Goal: Information Seeking & Learning: Learn about a topic

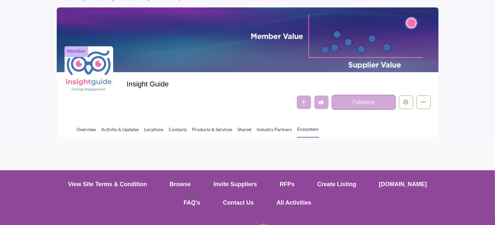
scroll to position [97, 0]
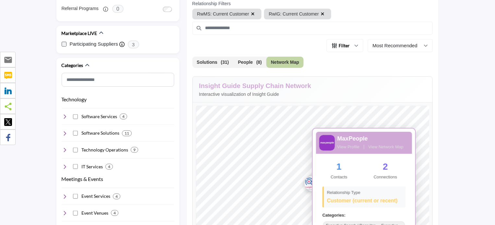
scroll to position [162, 0]
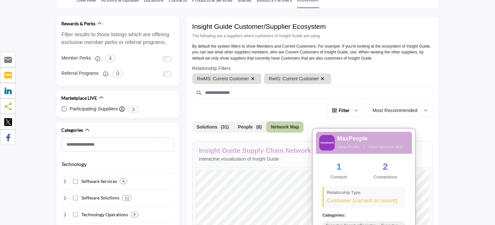
click at [384, 147] on link "View Network Map" at bounding box center [385, 147] width 35 height 6
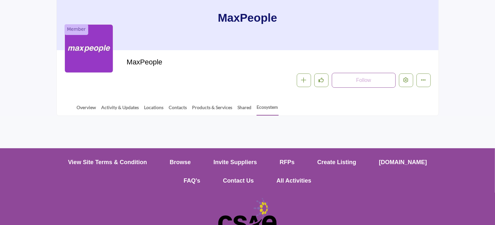
scroll to position [97, 0]
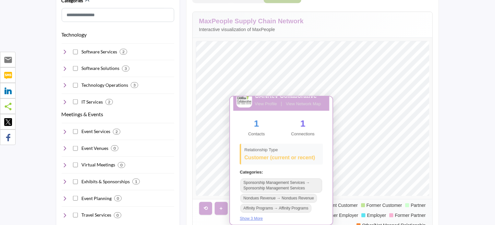
scroll to position [17, 0]
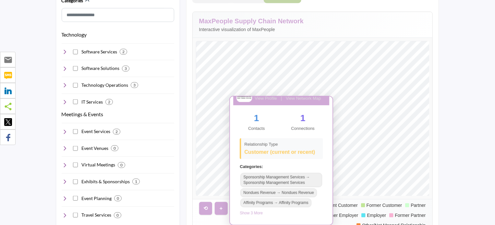
click at [248, 213] on button "Show 3 More" at bounding box center [251, 214] width 23 height 6
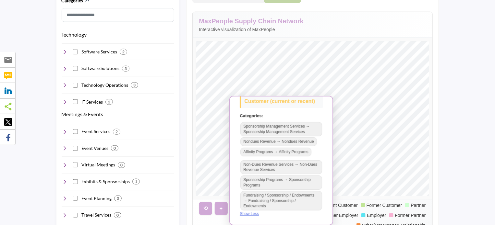
scroll to position [68, 0]
click at [251, 214] on button "Show Less" at bounding box center [249, 214] width 19 height 6
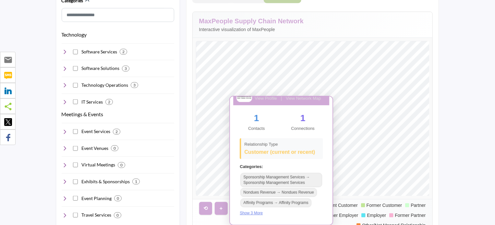
scroll to position [0, 0]
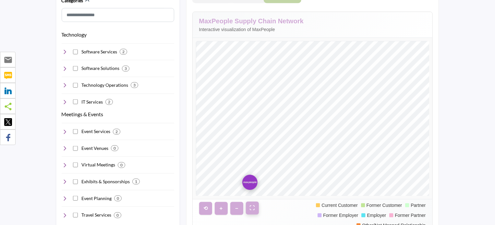
click at [252, 208] on button "⛶" at bounding box center [252, 208] width 13 height 13
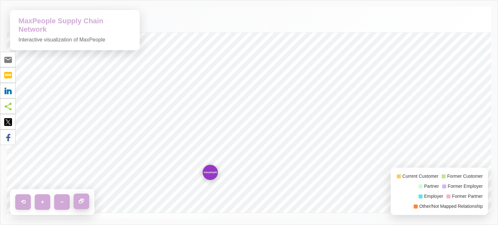
click at [82, 200] on button "🗗" at bounding box center [82, 202] width 16 height 16
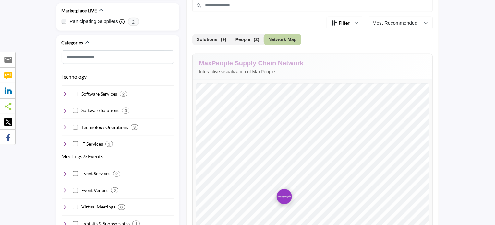
scroll to position [260, 0]
